Goal: Find specific page/section: Find specific page/section

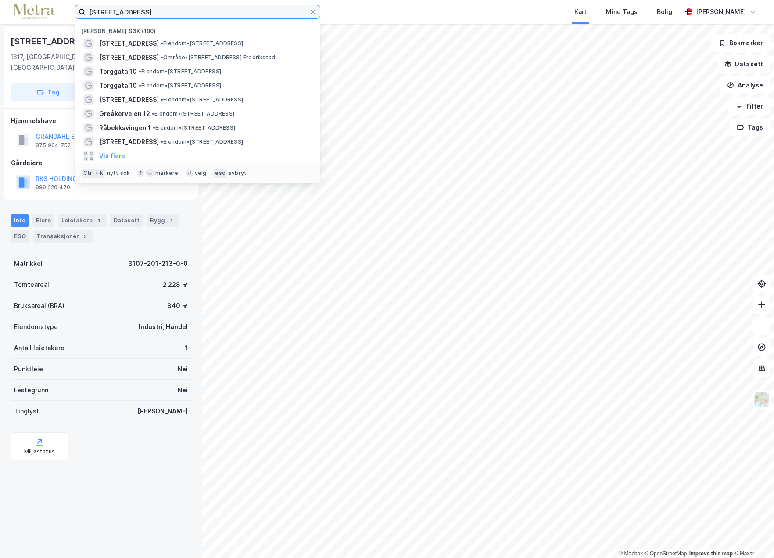
drag, startPoint x: 142, startPoint y: 13, endPoint x: 7, endPoint y: 15, distance: 134.8
click at [7, 15] on div "stabburveien 2 Nylige søk (100) Stabburveien 2 • Eiendom • [STREET_ADDRESS], [S…" at bounding box center [387, 12] width 774 height 24
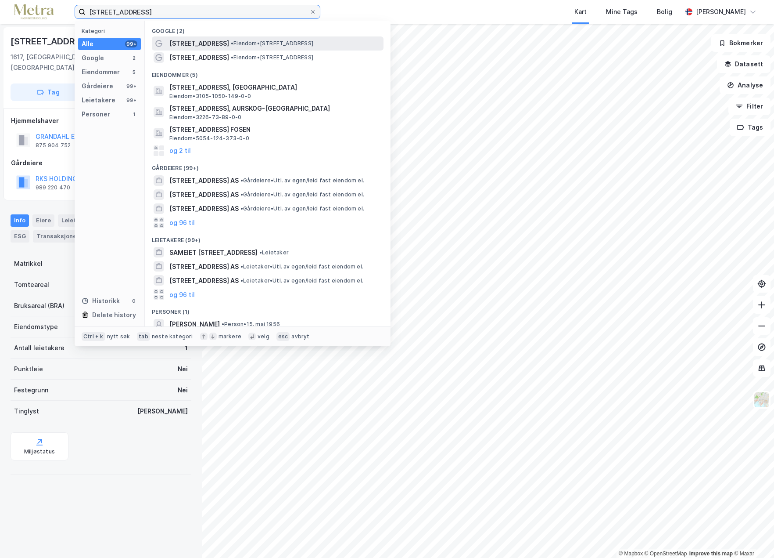
type input "[STREET_ADDRESS]"
click at [203, 40] on span "[STREET_ADDRESS]" at bounding box center [199, 43] width 60 height 11
